Goal: Task Accomplishment & Management: Use online tool/utility

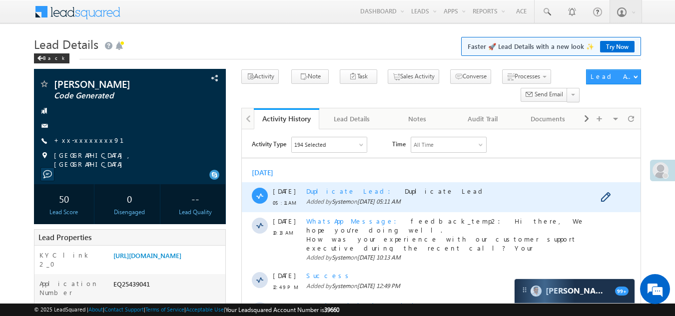
scroll to position [250, 0]
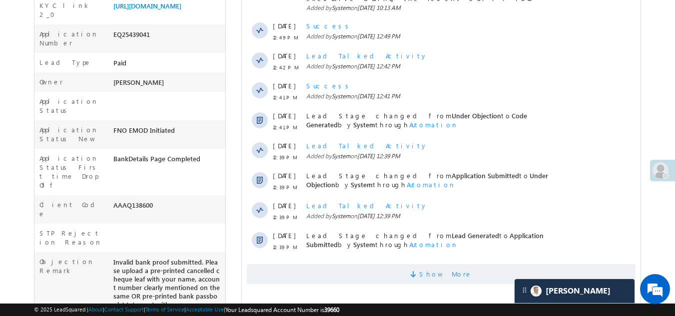
click at [370, 267] on span "Show More" at bounding box center [441, 274] width 389 height 20
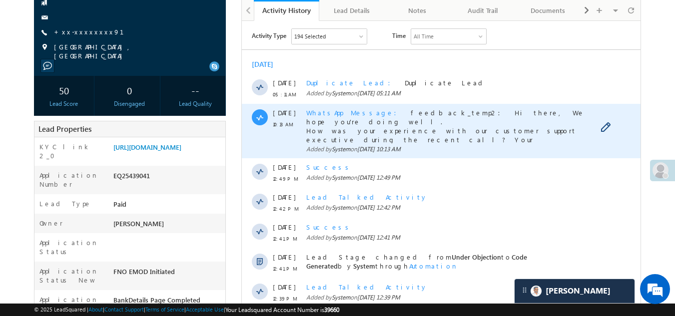
scroll to position [50, 0]
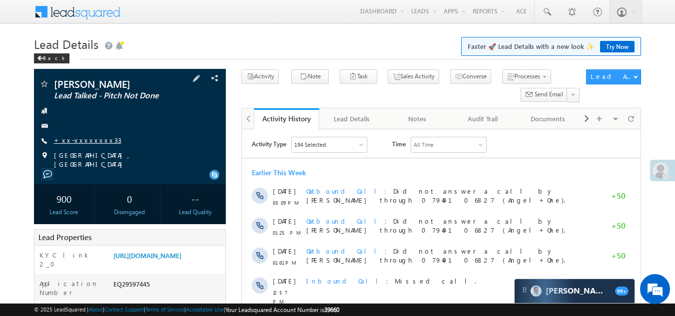
click at [90, 137] on link "+xx-xxxxxxxx33" at bounding box center [87, 140] width 67 height 8
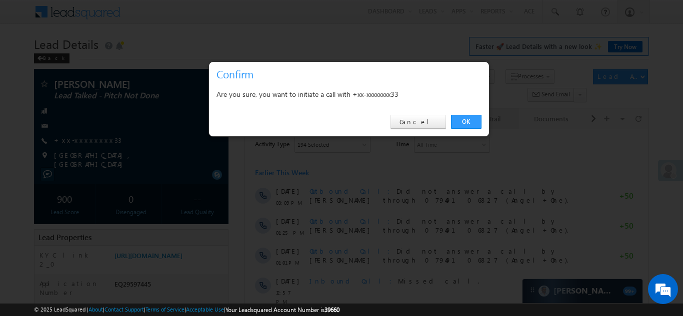
click at [464, 122] on link "OK" at bounding box center [466, 122] width 30 height 14
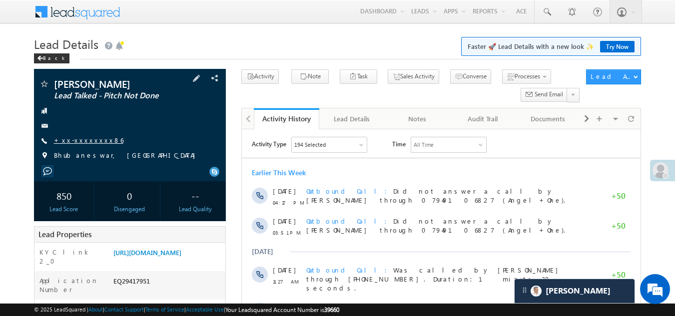
click at [85, 137] on link "+xx-xxxxxxxx86" at bounding box center [88, 140] width 69 height 8
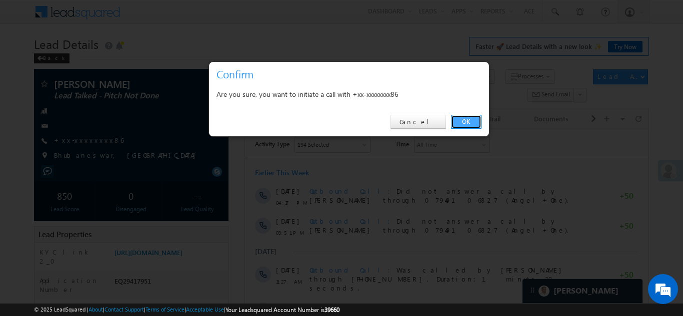
click at [461, 121] on link "OK" at bounding box center [466, 122] width 30 height 14
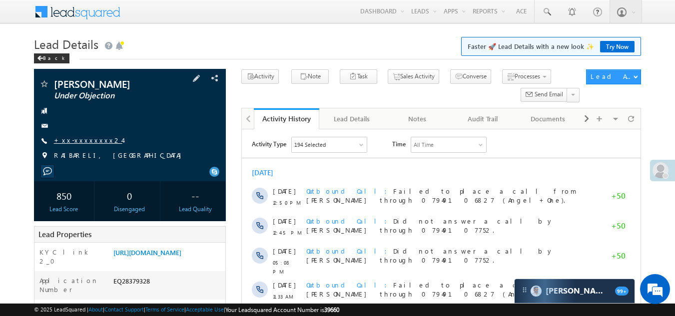
click at [78, 141] on link "+xx-xxxxxxxx24" at bounding box center [88, 140] width 68 height 8
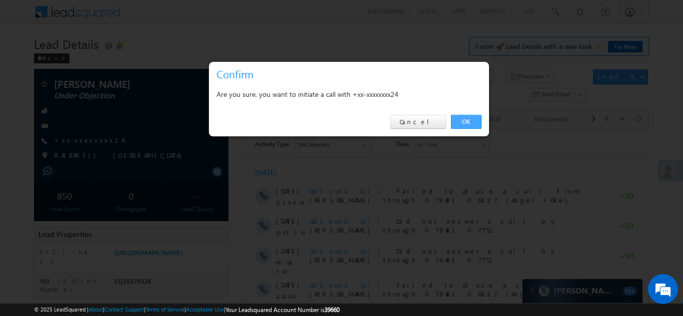
click at [463, 119] on link "OK" at bounding box center [466, 122] width 30 height 14
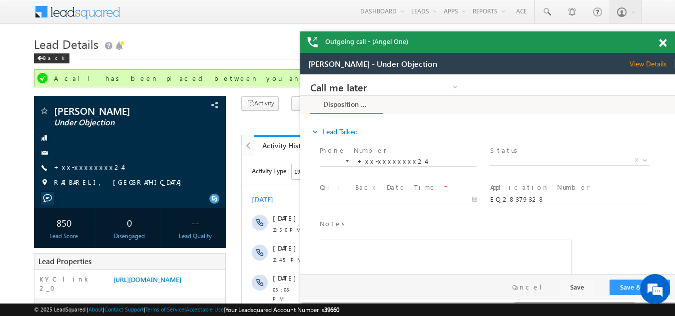
click at [666, 41] on span at bounding box center [662, 43] width 7 height 8
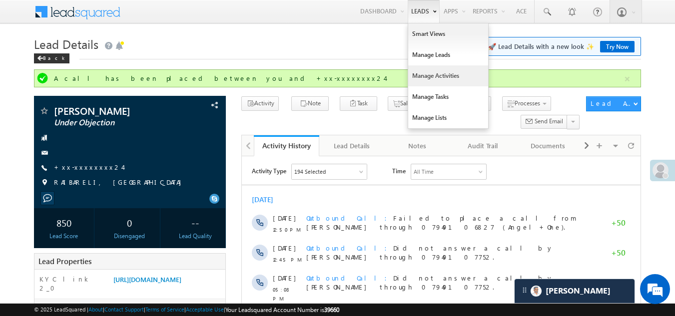
click at [430, 73] on link "Manage Activities" at bounding box center [448, 75] width 80 height 21
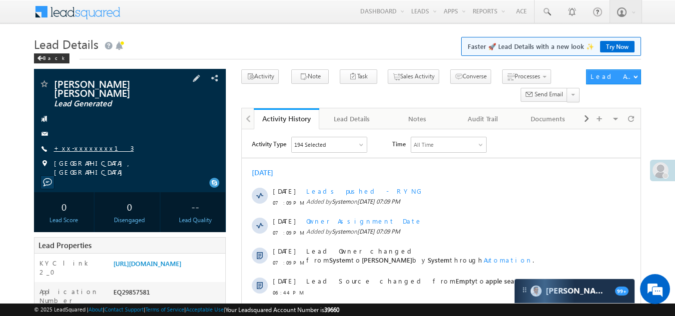
click at [90, 145] on link "+xx-xxxxxxxx13" at bounding box center [94, 148] width 80 height 8
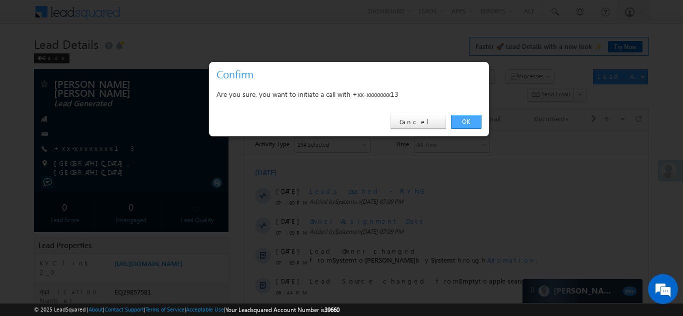
click at [461, 117] on link "OK" at bounding box center [466, 122] width 30 height 14
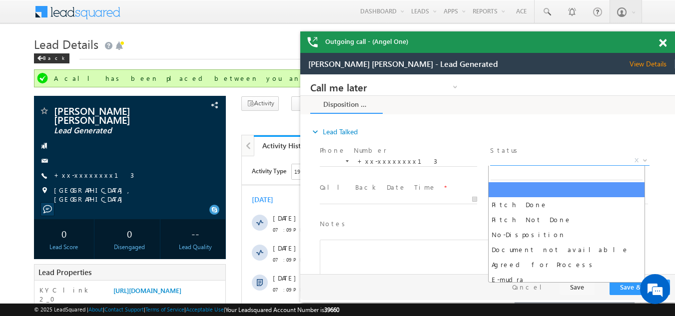
click at [546, 156] on span "X" at bounding box center [569, 161] width 159 height 10
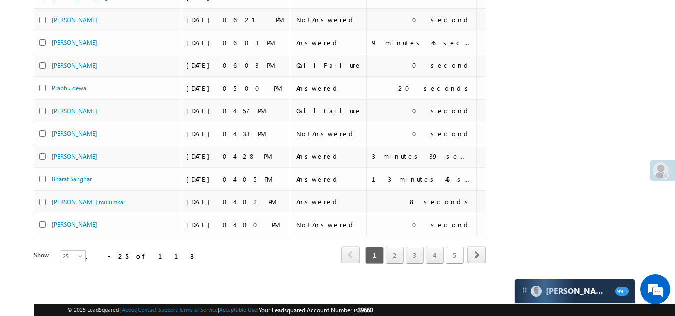
click at [454, 249] on link "5" at bounding box center [455, 255] width 18 height 17
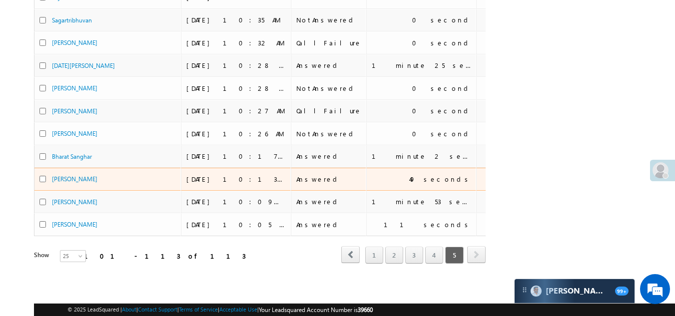
scroll to position [201, 0]
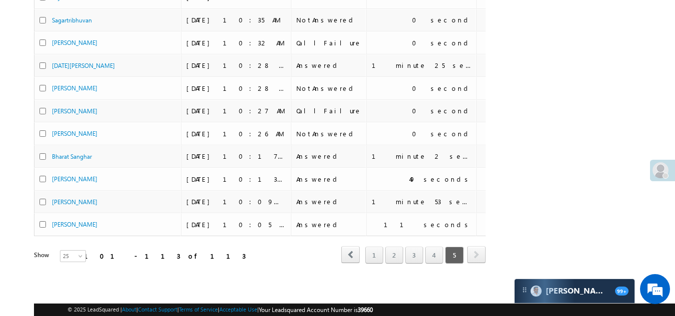
click at [478, 246] on span "next" at bounding box center [476, 254] width 18 height 17
click at [432, 247] on link "4" at bounding box center [434, 255] width 18 height 17
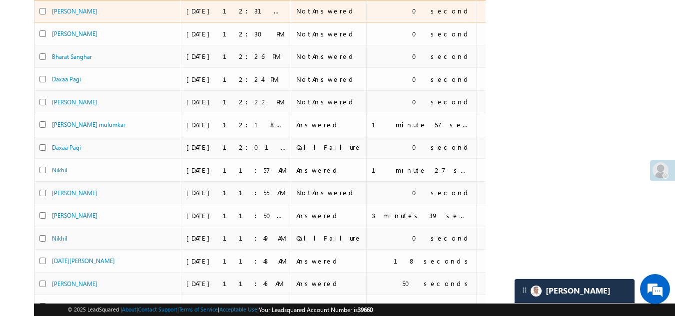
scroll to position [274, 0]
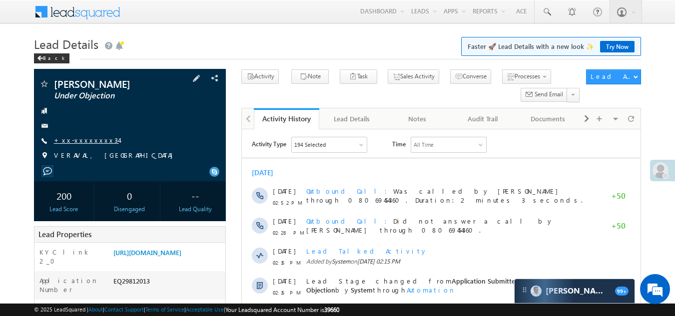
click at [79, 139] on link "+xx-xxxxxxxx34" at bounding box center [86, 140] width 65 height 8
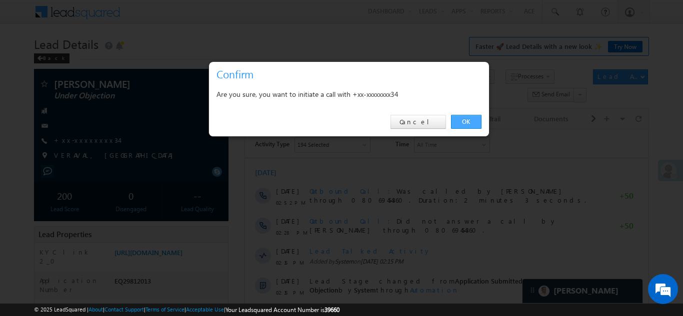
click at [468, 120] on link "OK" at bounding box center [466, 122] width 30 height 14
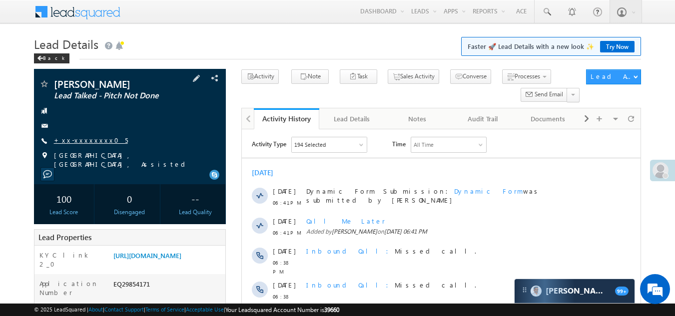
click at [77, 140] on link "+xx-xxxxxxxx05" at bounding box center [91, 140] width 74 height 8
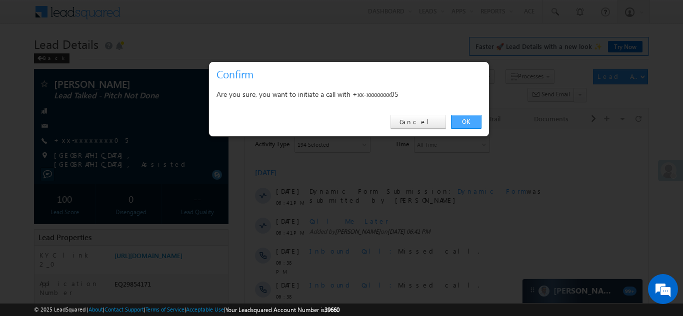
click at [467, 117] on link "OK" at bounding box center [466, 122] width 30 height 14
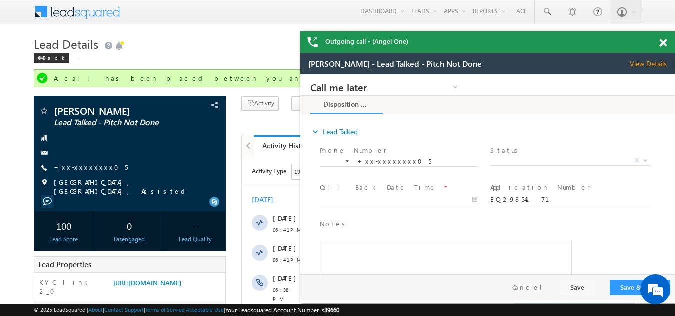
click at [664, 43] on span at bounding box center [662, 43] width 7 height 8
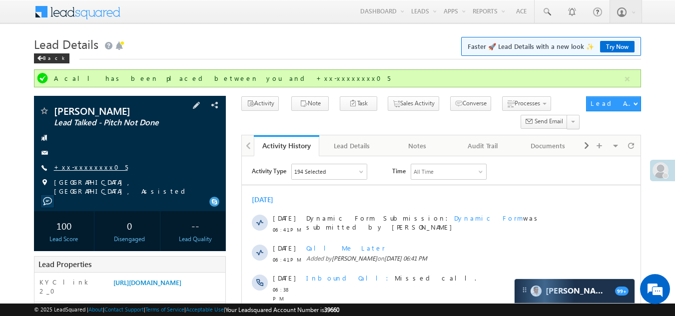
click at [85, 164] on link "+xx-xxxxxxxx05" at bounding box center [91, 167] width 74 height 8
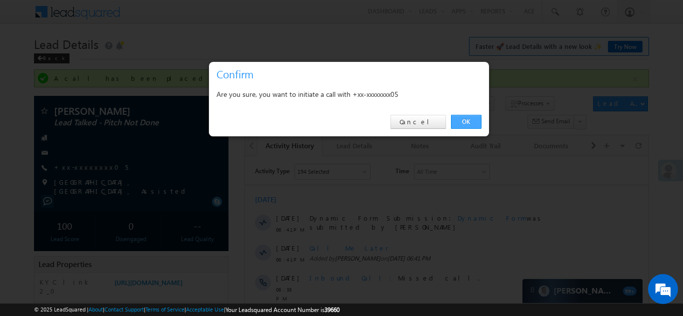
click at [471, 121] on link "OK" at bounding box center [466, 122] width 30 height 14
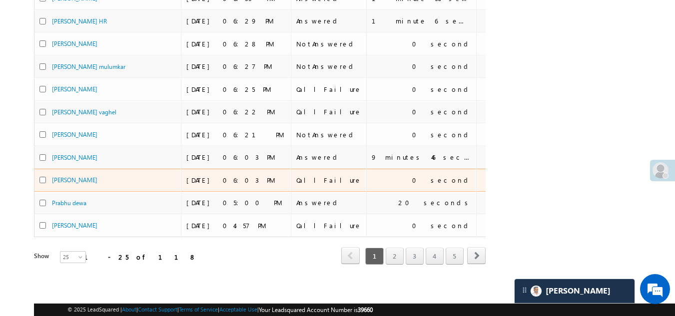
scroll to position [474, 0]
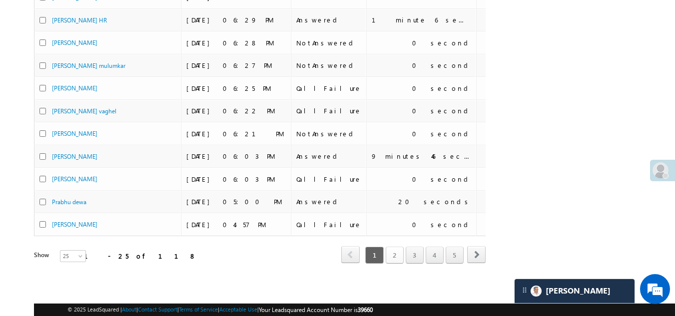
click at [391, 247] on link "2" at bounding box center [395, 255] width 18 height 17
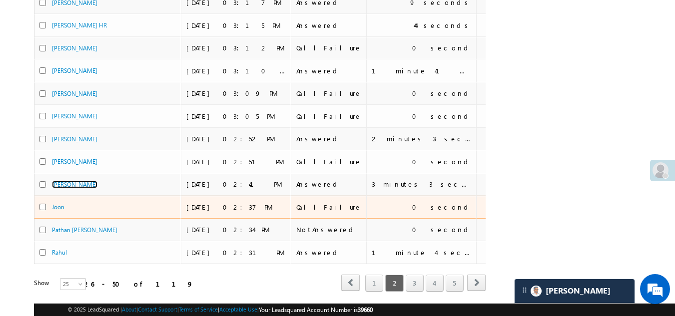
scroll to position [374, 0]
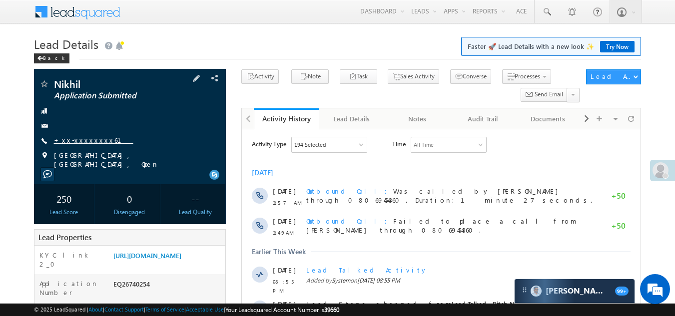
click at [80, 139] on link "+xx-xxxxxxxx61" at bounding box center [93, 140] width 79 height 8
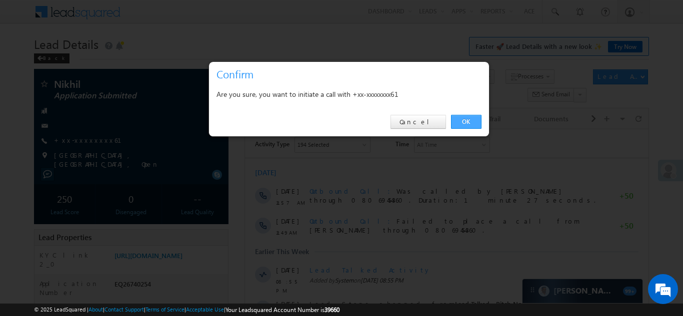
click at [471, 120] on link "OK" at bounding box center [466, 122] width 30 height 14
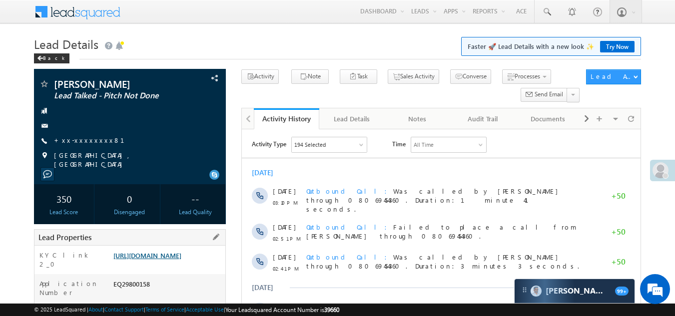
click at [166, 260] on link "[URL][DOMAIN_NAME]" at bounding box center [147, 255] width 68 height 8
click at [67, 141] on link "+xx-xxxxxxxx81" at bounding box center [95, 140] width 82 height 8
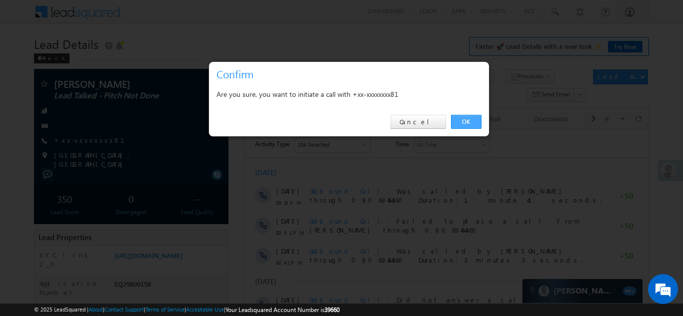
click at [468, 122] on link "OK" at bounding box center [466, 122] width 30 height 14
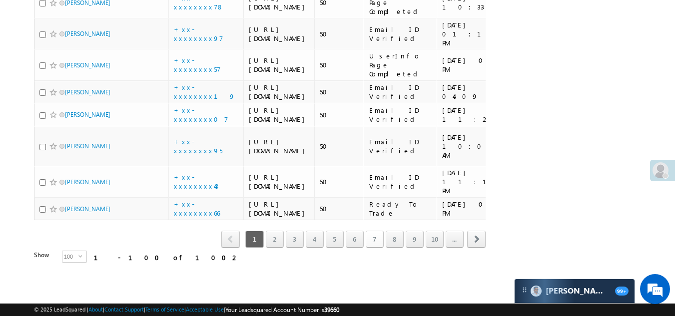
scroll to position [5679, 0]
click at [434, 242] on link "10" at bounding box center [435, 239] width 18 height 17
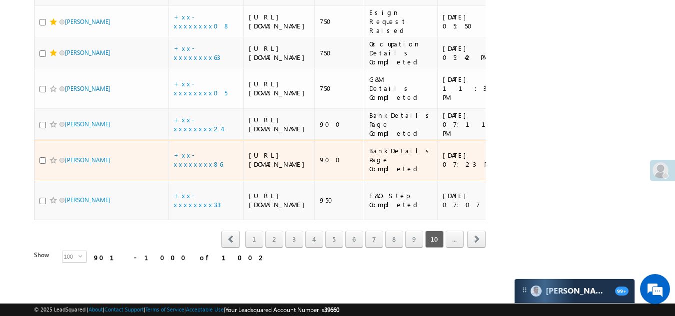
scroll to position [5579, 0]
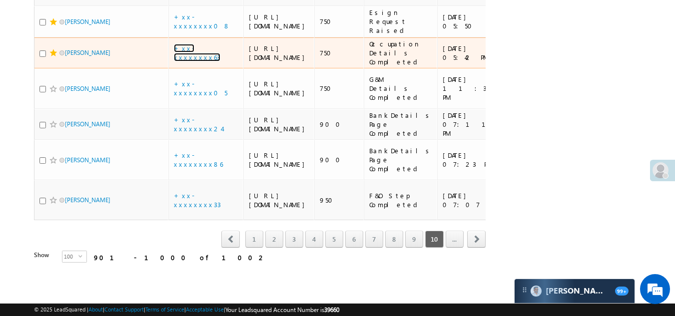
click at [199, 61] on link "+xx-xxxxxxxx63" at bounding box center [197, 52] width 46 height 17
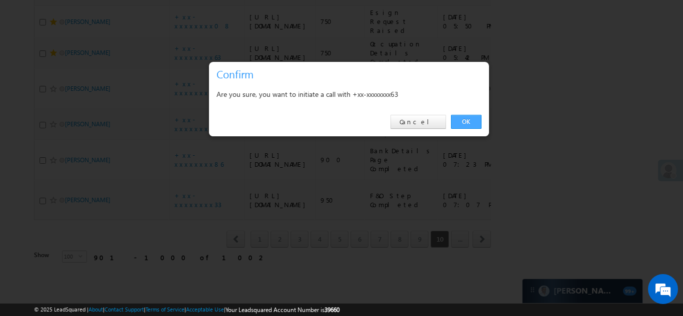
click at [462, 119] on link "OK" at bounding box center [466, 122] width 30 height 14
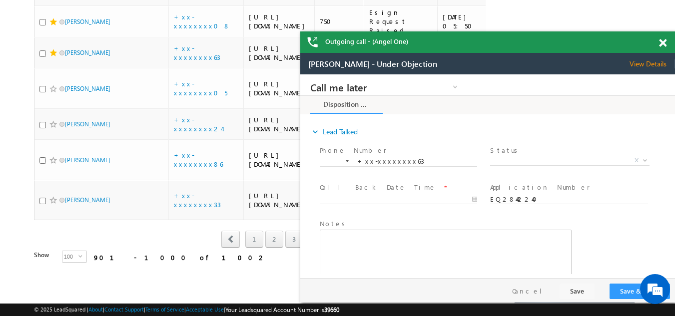
scroll to position [0, 0]
